Goal: Information Seeking & Learning: Learn about a topic

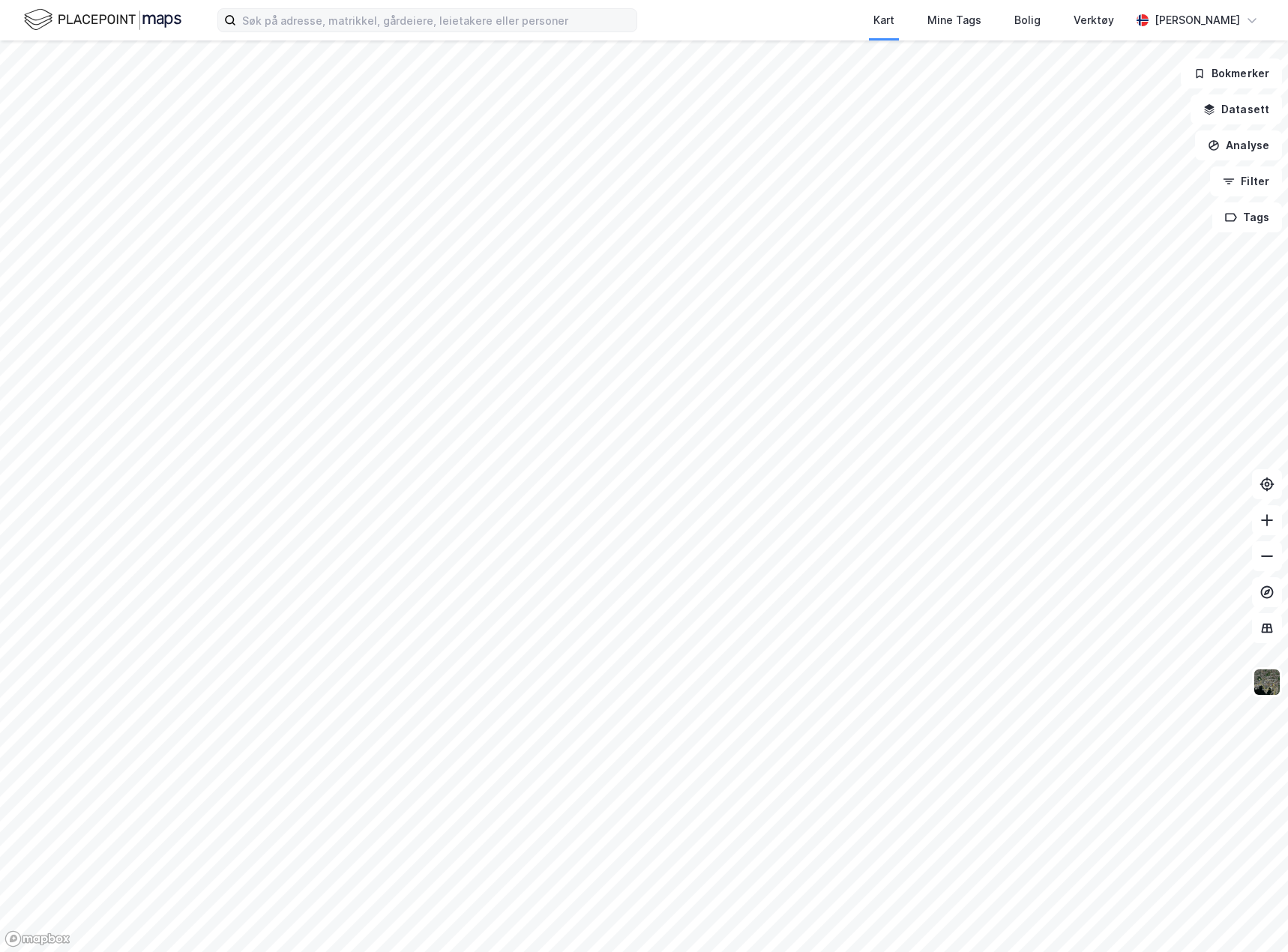
click at [364, 8] on label at bounding box center [426, 20] width 419 height 24
click at [364, 9] on input at bounding box center [436, 20] width 401 height 23
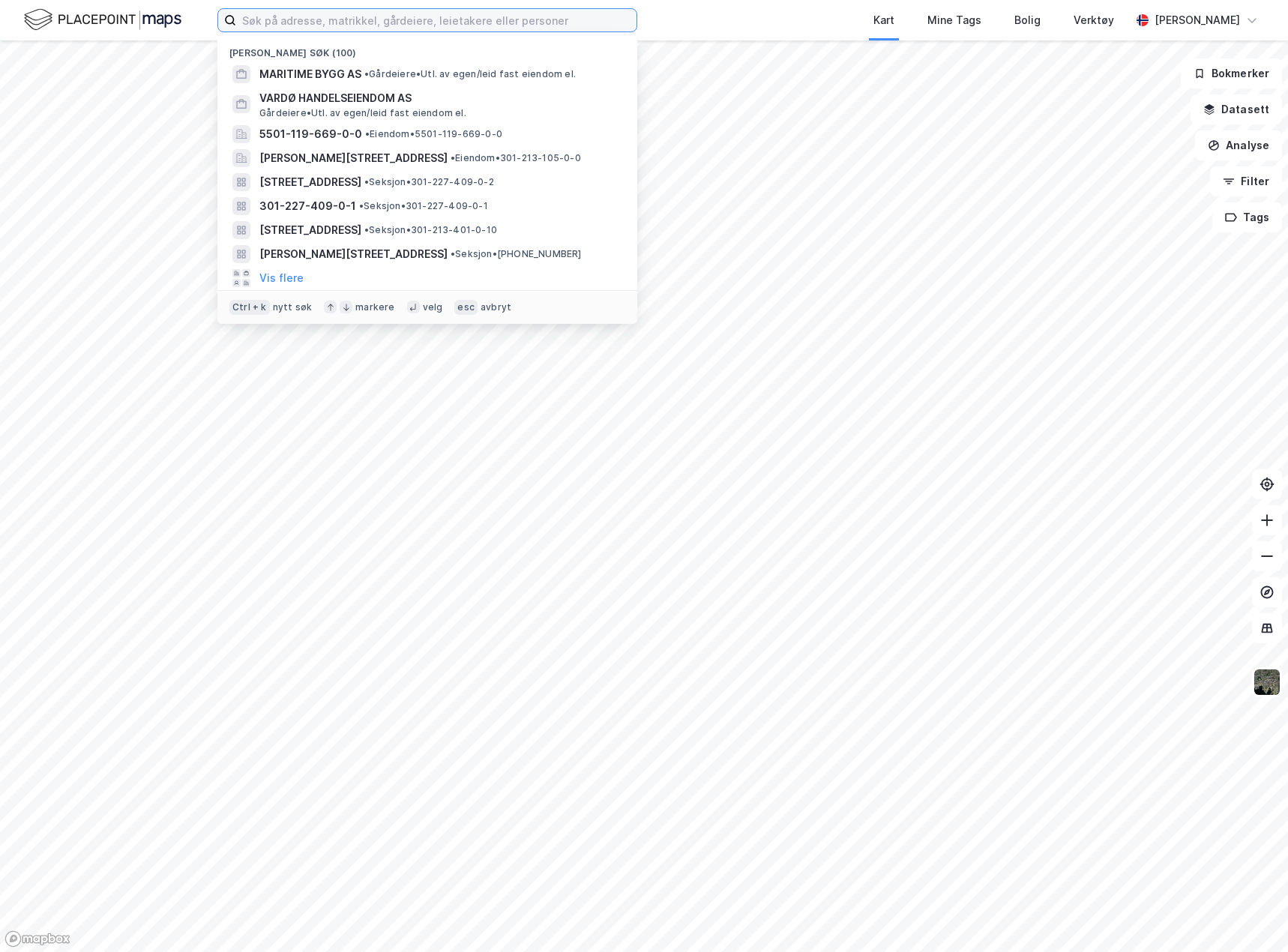
click at [363, 19] on input at bounding box center [436, 20] width 401 height 23
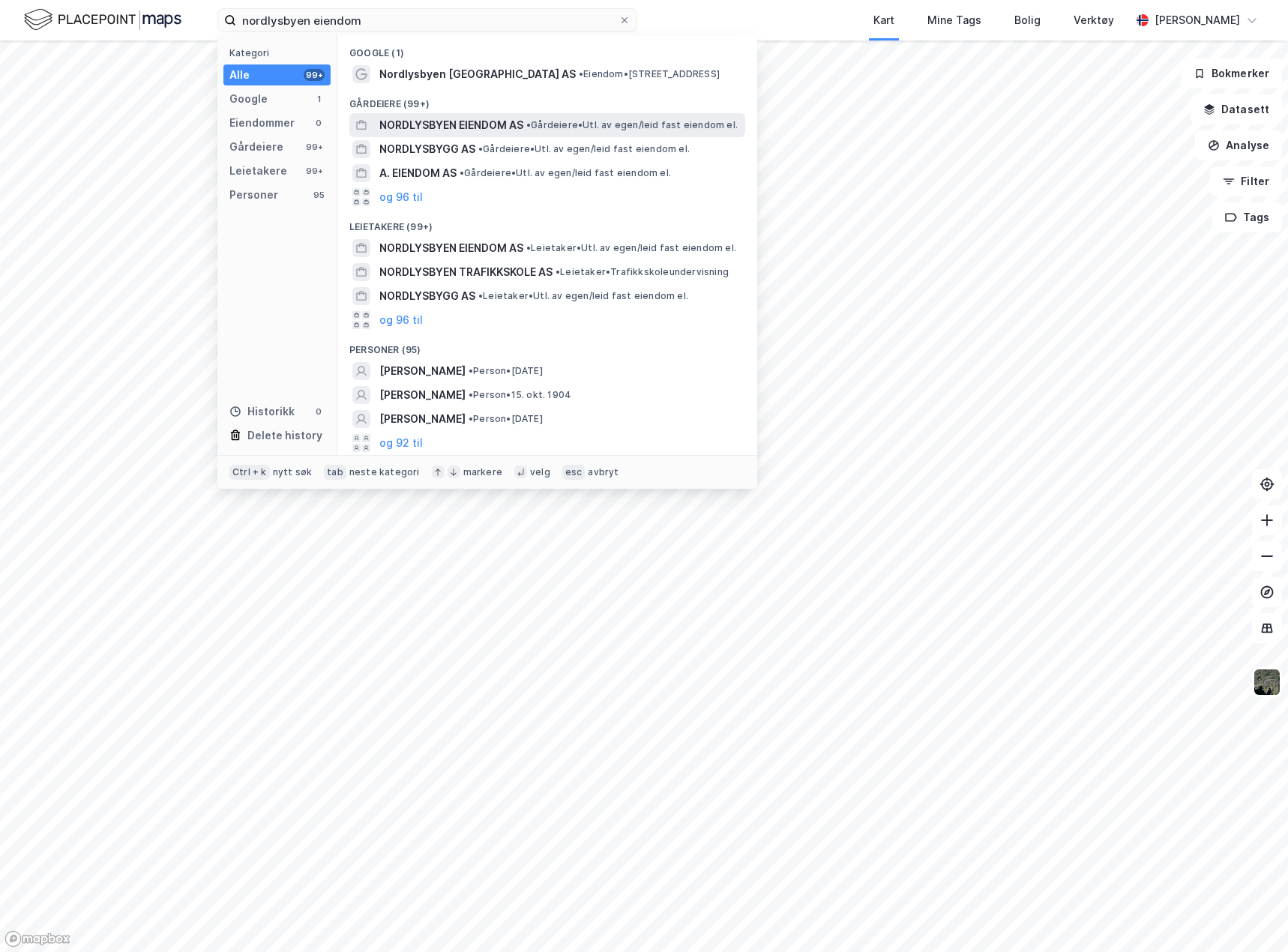
click at [517, 124] on span "NORDLYSBYEN EIENDOM AS" at bounding box center [450, 125] width 144 height 18
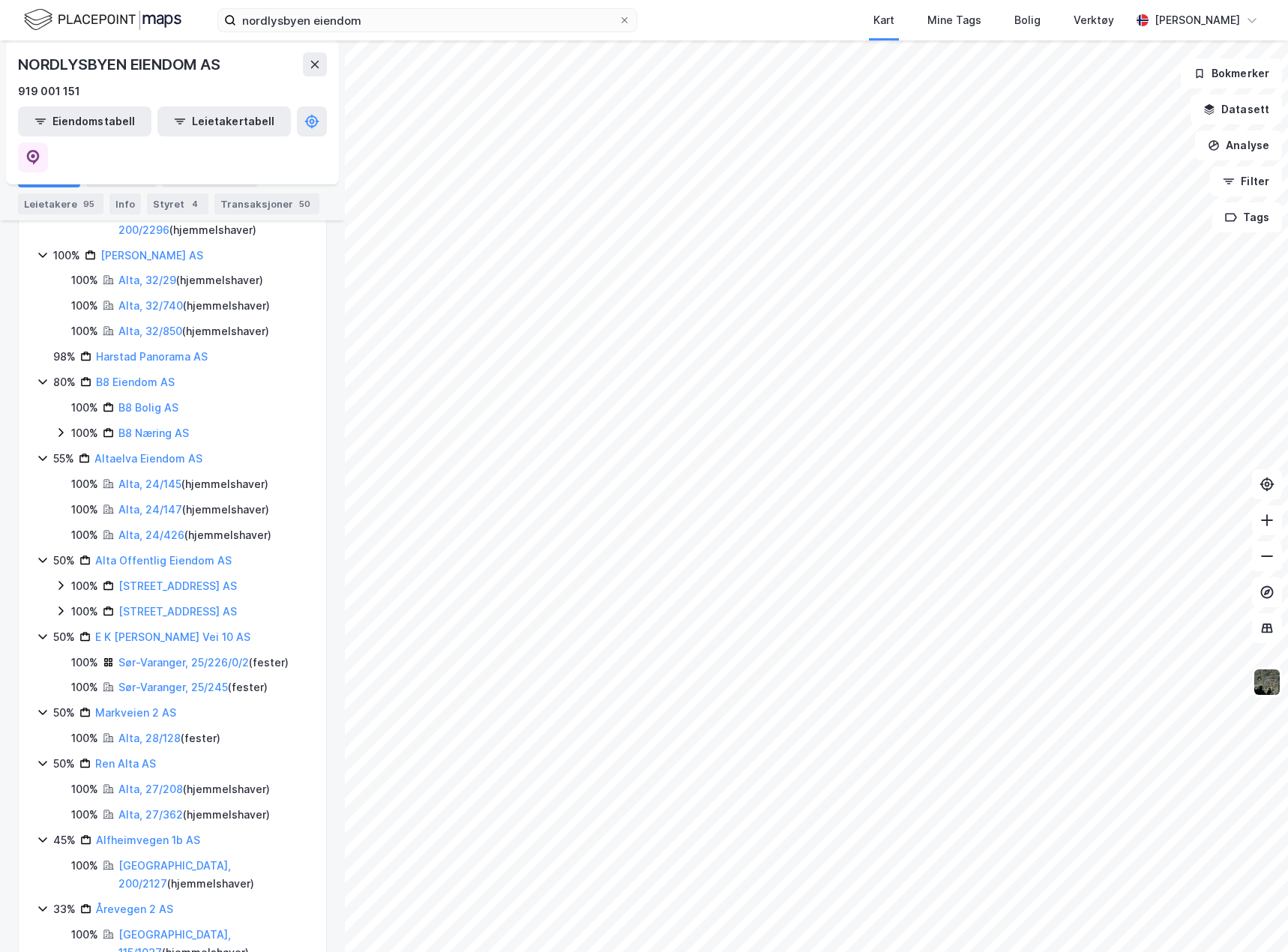
scroll to position [1285, 0]
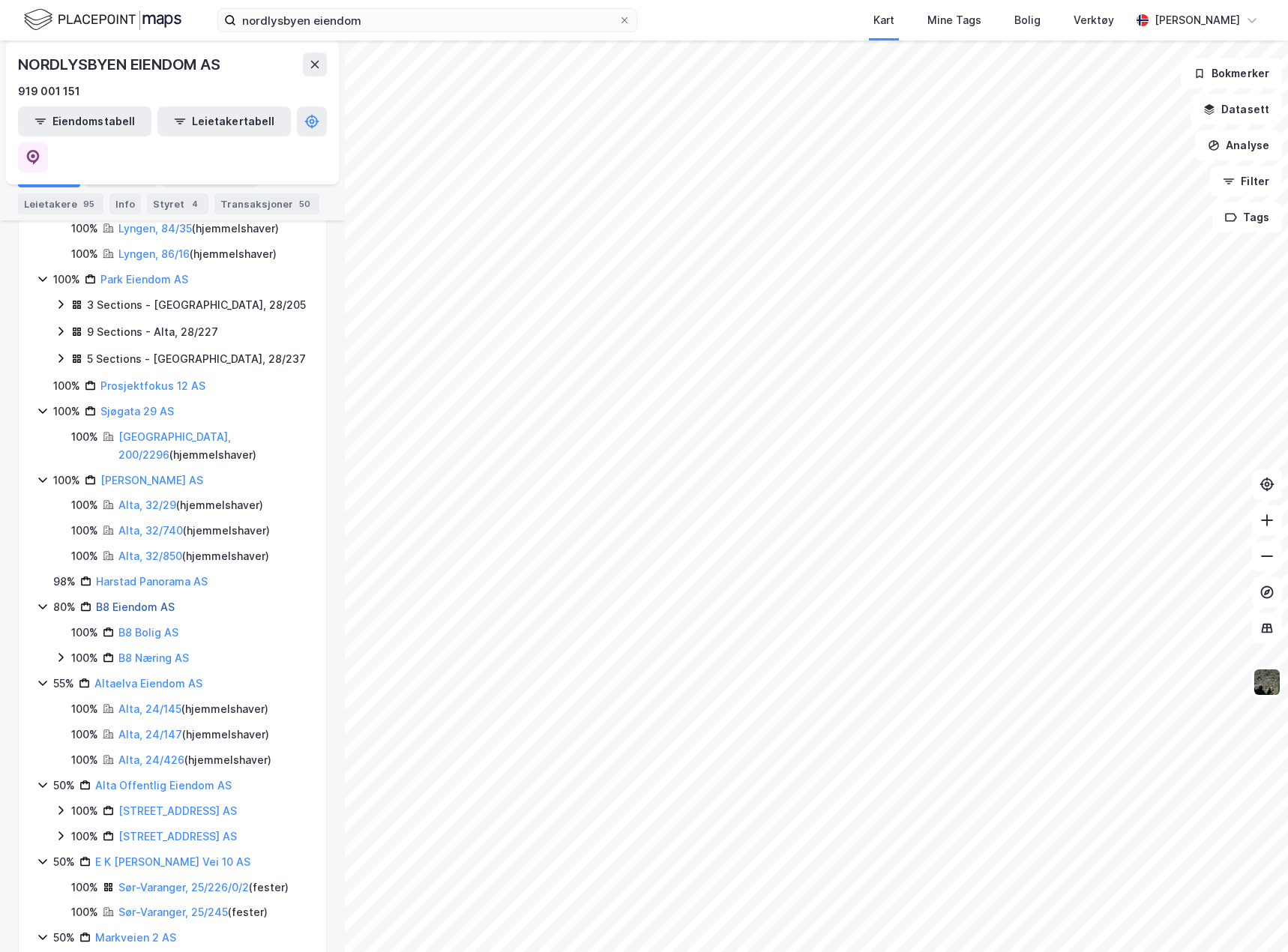
click at [136, 600] on link "B8 Eiendom AS" at bounding box center [135, 606] width 78 height 13
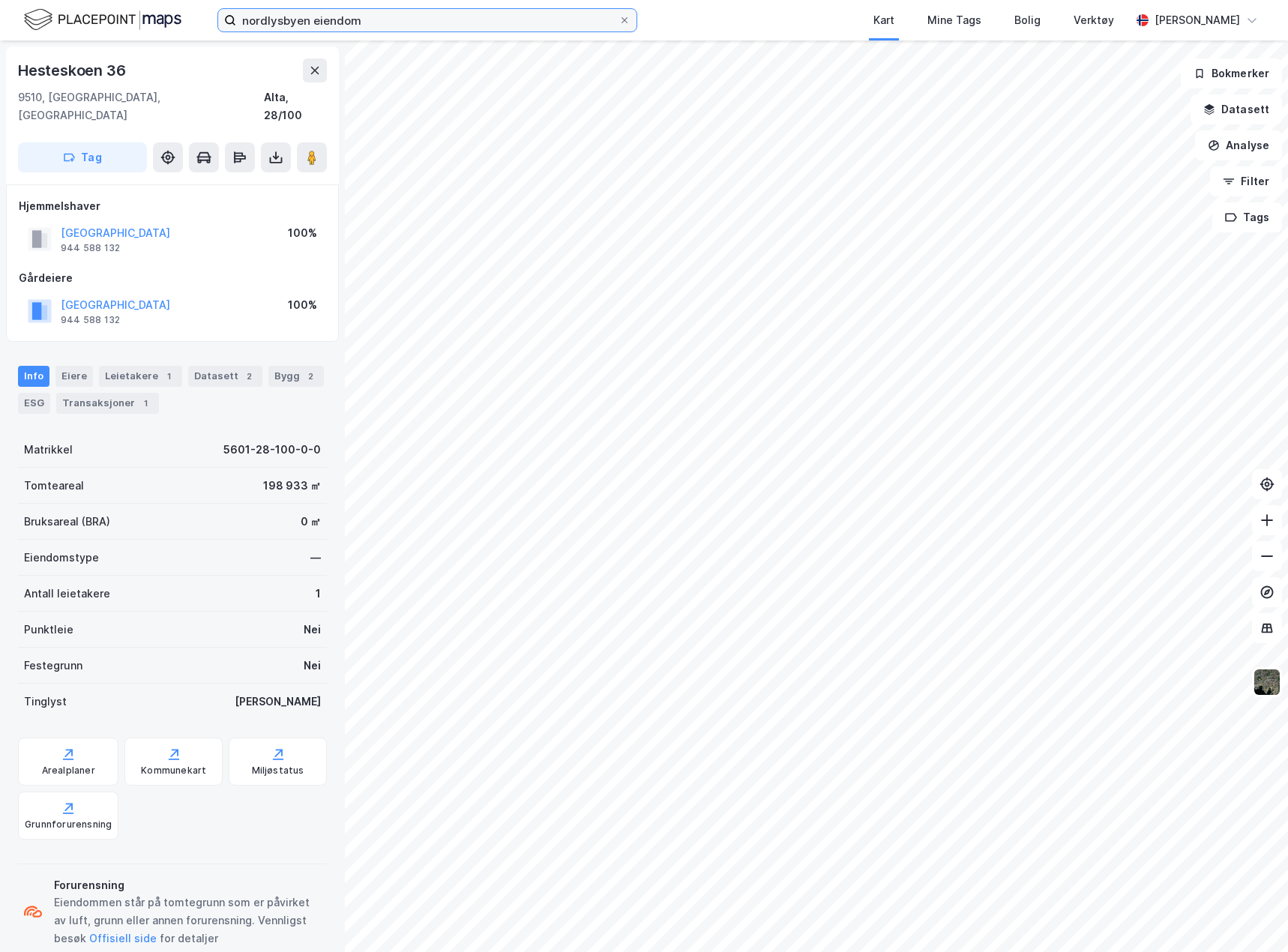
click at [265, 24] on input "nordlysbyen eiendom" at bounding box center [426, 20] width 382 height 23
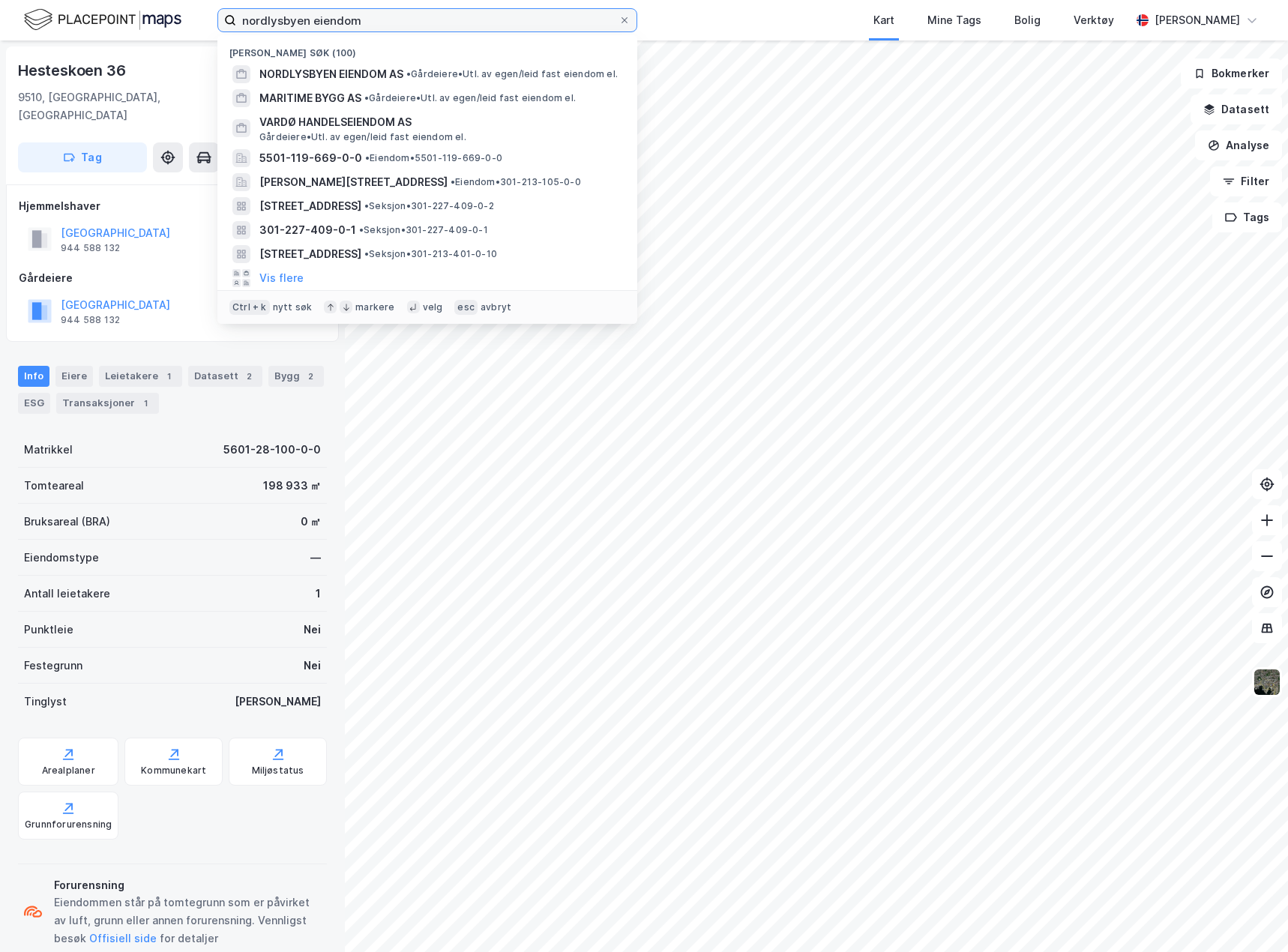
click at [266, 24] on input "nordlysbyen eiendom" at bounding box center [426, 20] width 382 height 23
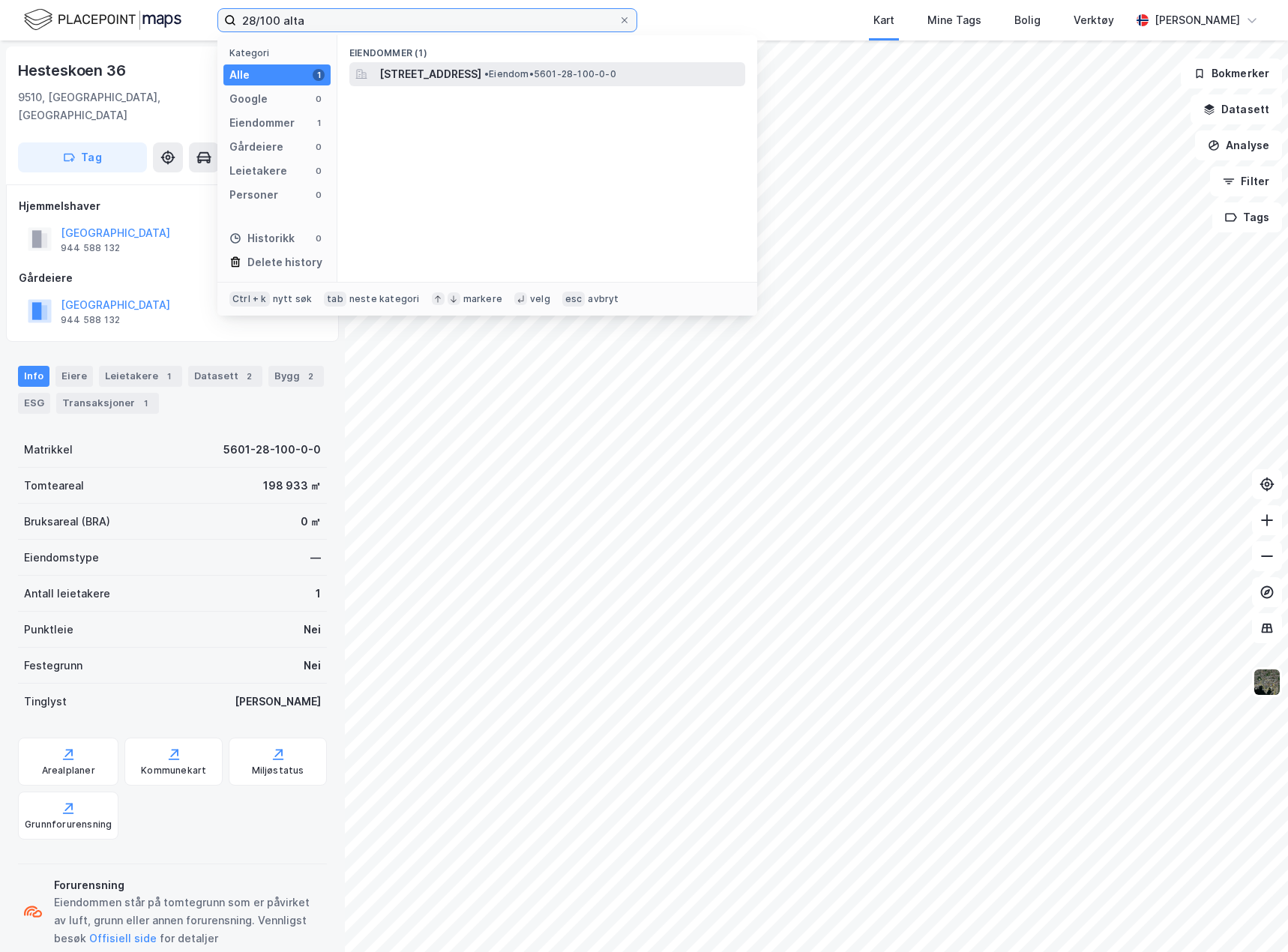
type input "28/100 alta"
click at [459, 78] on span "[STREET_ADDRESS]" at bounding box center [429, 74] width 102 height 18
